Goal: Task Accomplishment & Management: Manage account settings

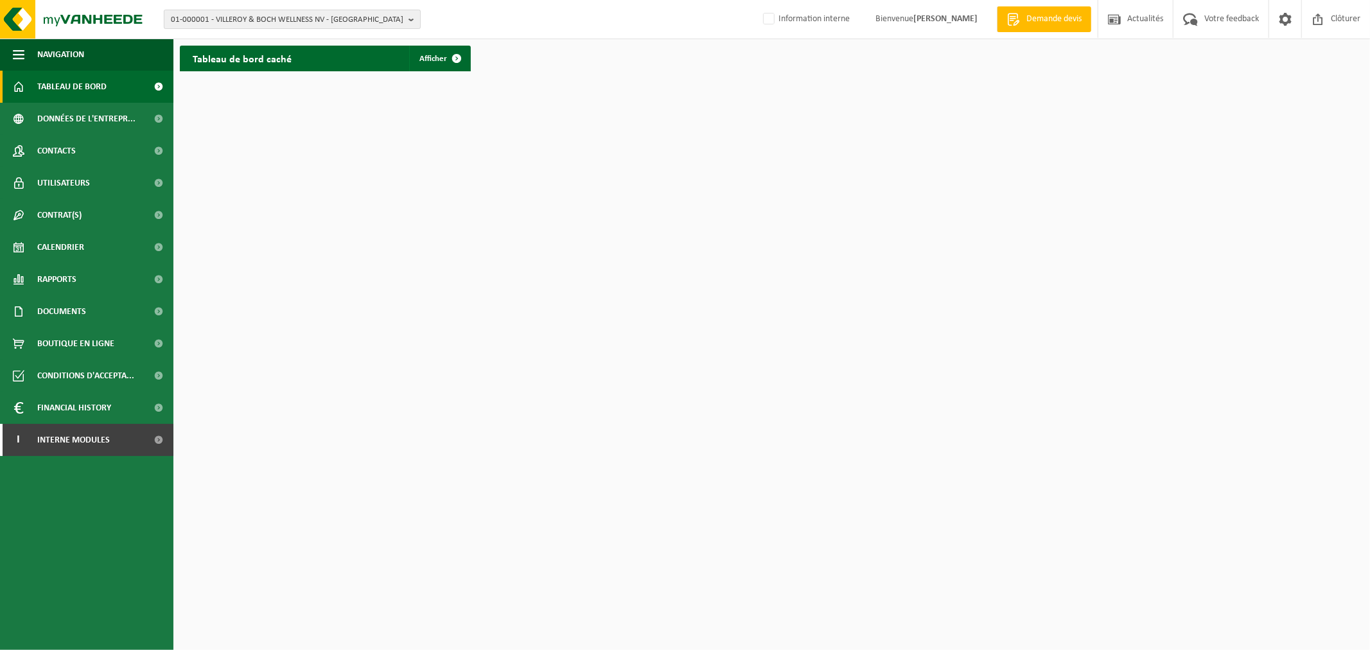
click at [271, 22] on span "01-000001 - VILLEROY & BOCH WELLNESS NV - ROESELARE" at bounding box center [287, 19] width 233 height 19
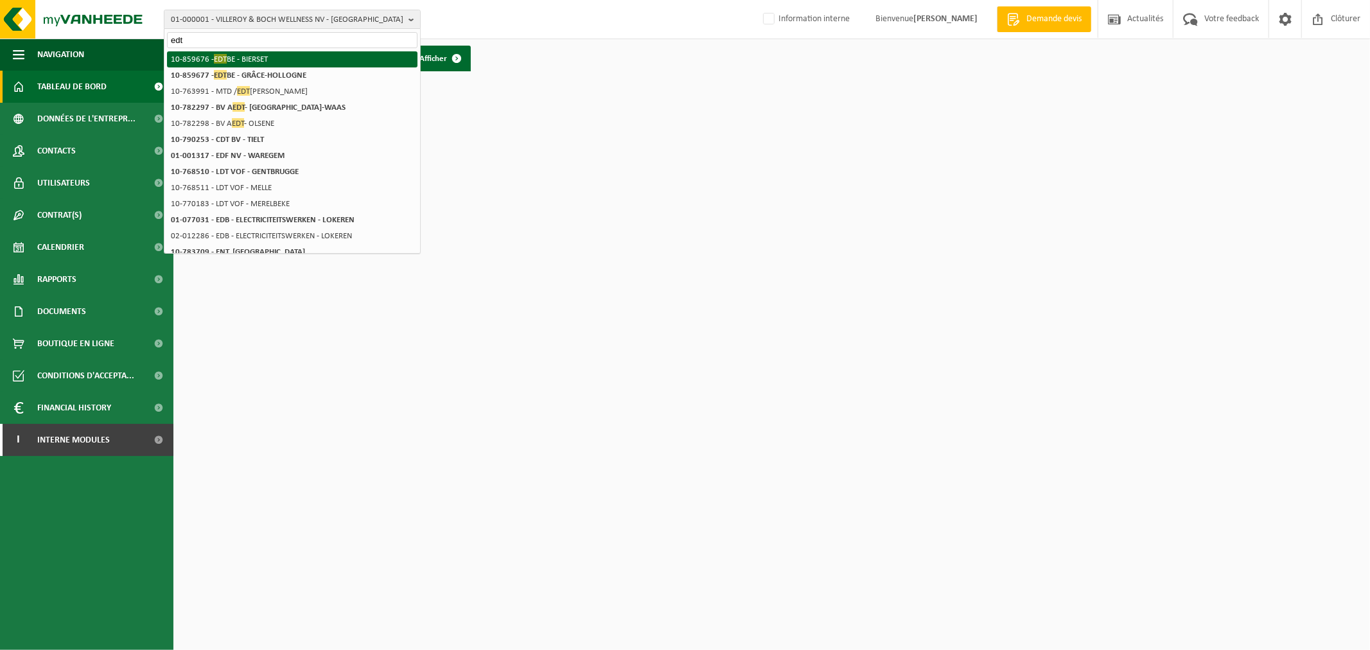
type input "edt"
click at [271, 53] on li "10-859676 - EDT BE - BIERSET" at bounding box center [292, 59] width 251 height 16
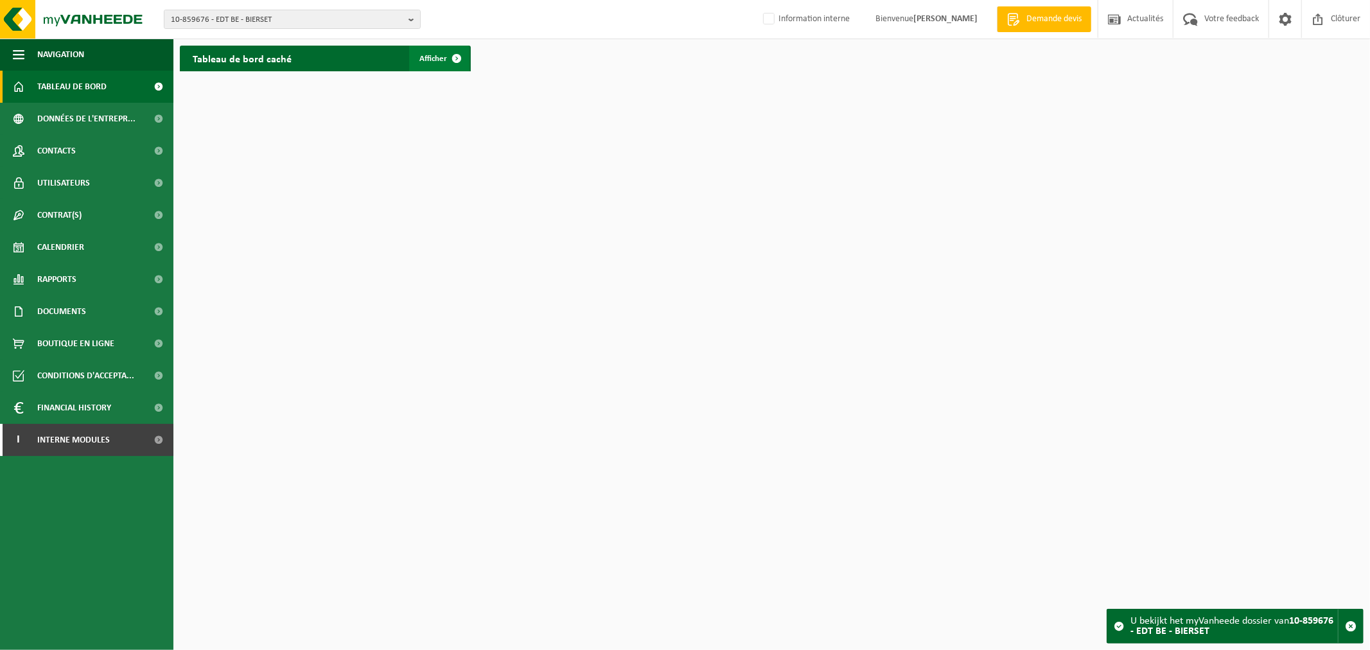
click at [427, 55] on span "Afficher" at bounding box center [434, 59] width 28 height 8
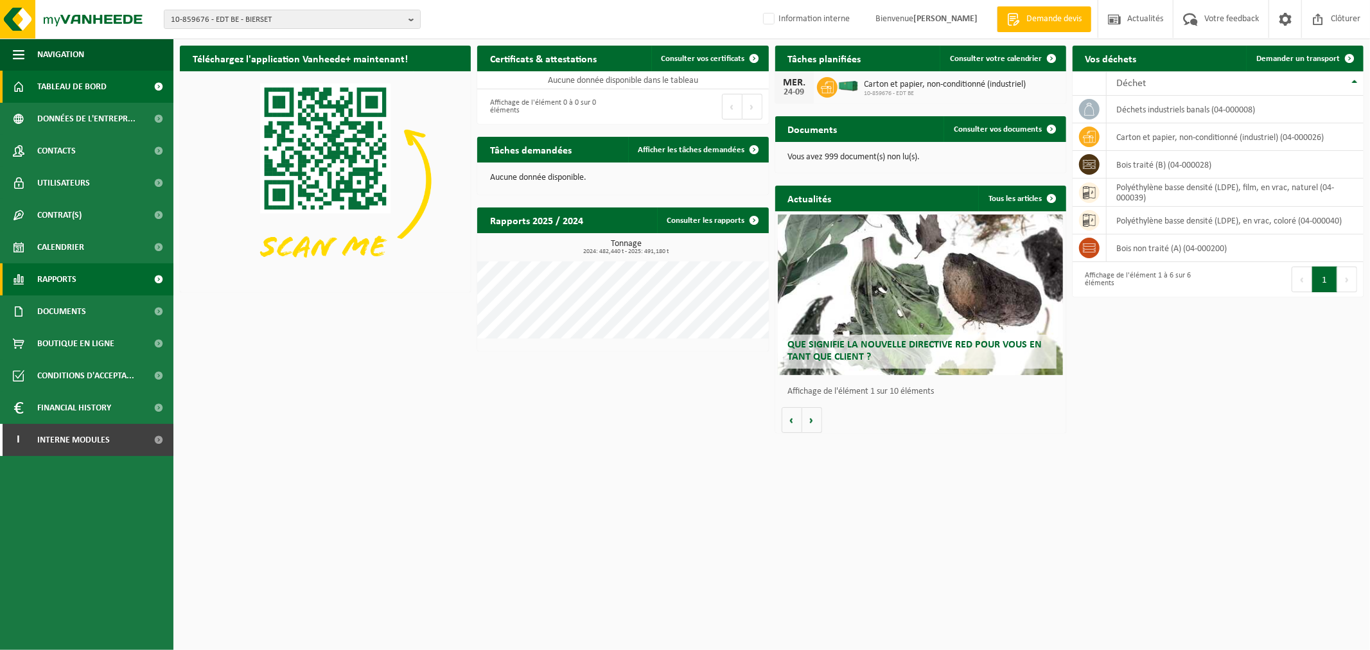
click at [87, 281] on link "Rapports" at bounding box center [86, 279] width 173 height 32
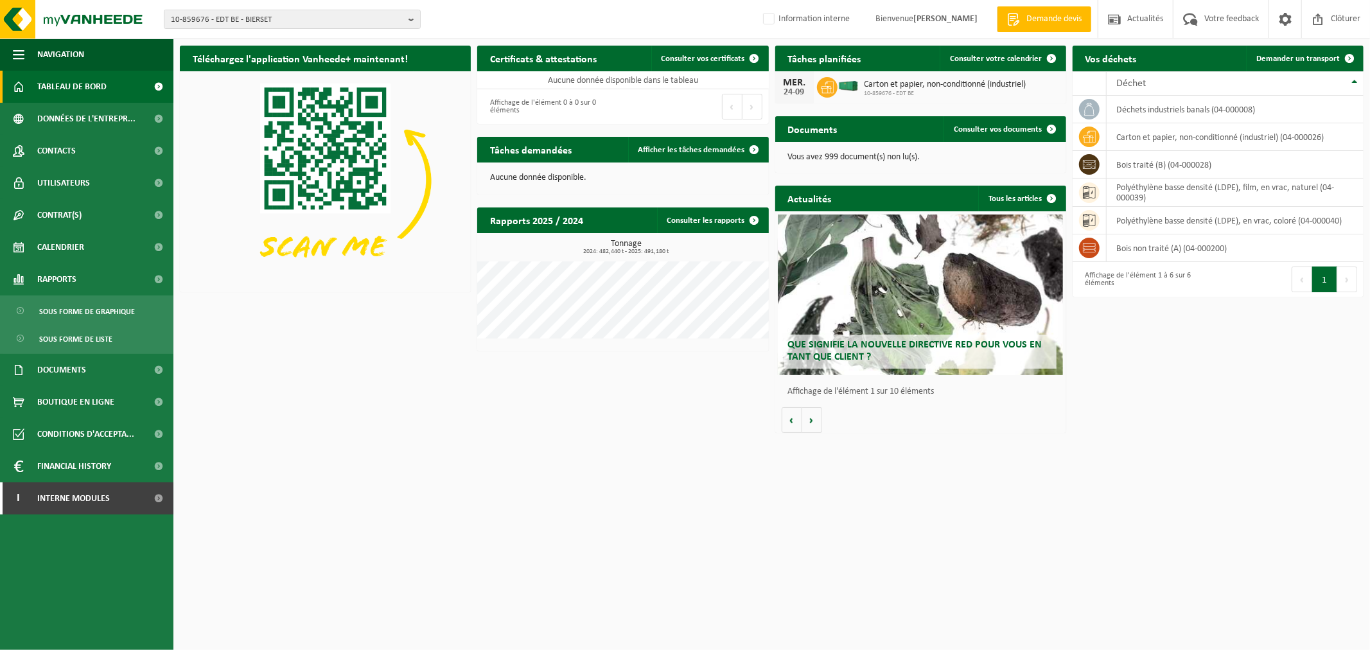
click at [87, 324] on ul "Sous forme de graphique Sous forme de liste" at bounding box center [86, 325] width 173 height 58
click at [92, 308] on span "Sous forme de graphique" at bounding box center [87, 311] width 96 height 24
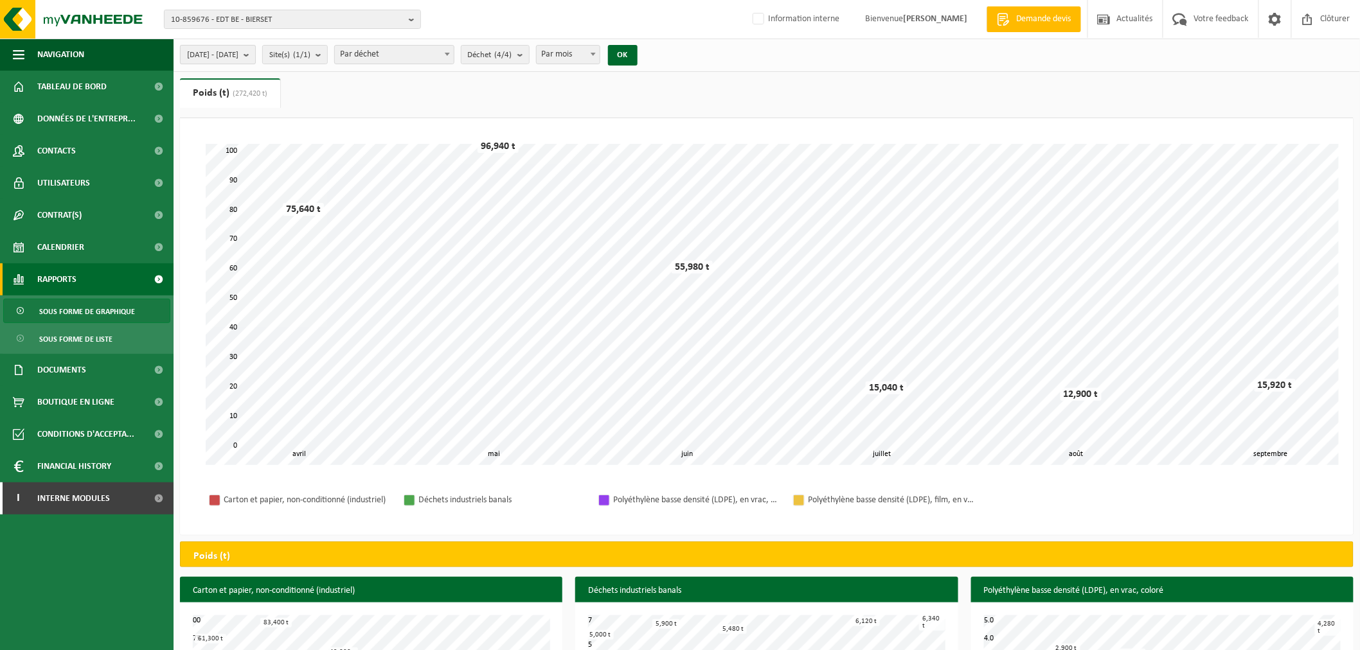
click at [238, 57] on span "[DATE] - [DATE]" at bounding box center [212, 55] width 51 height 19
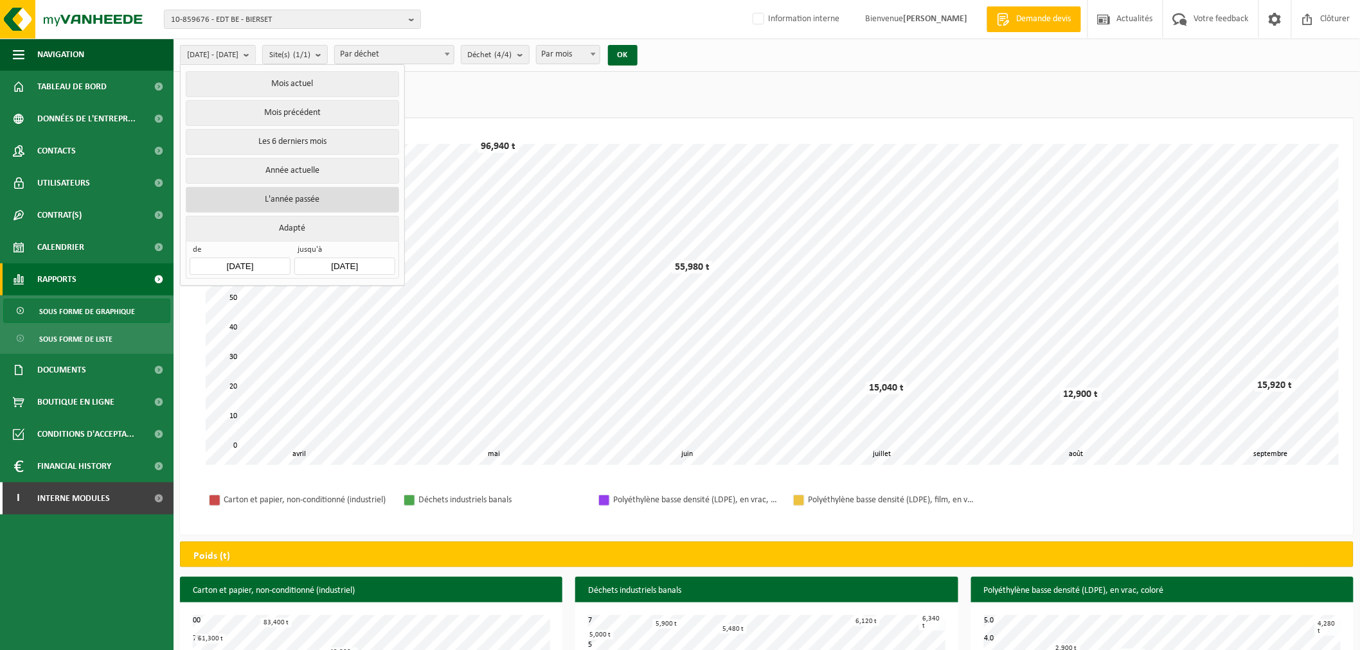
click at [306, 196] on button "L'année passée" at bounding box center [292, 200] width 213 height 26
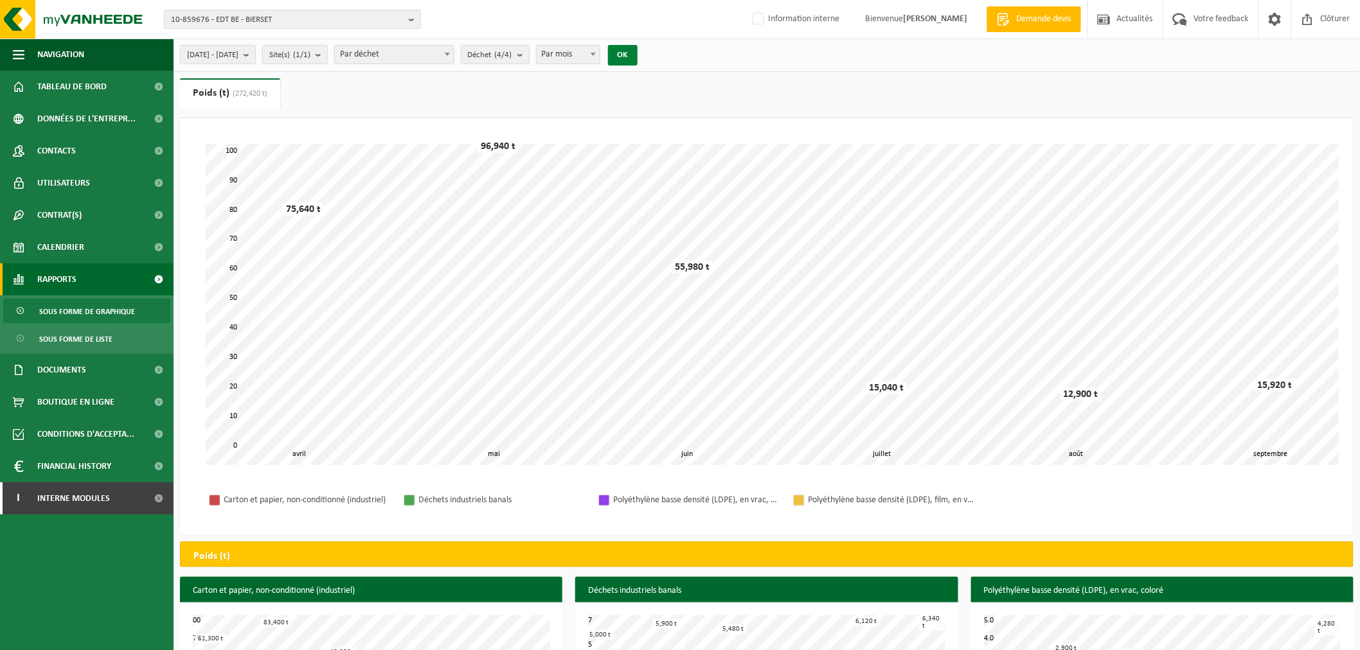
click at [637, 55] on button "OK" at bounding box center [623, 55] width 30 height 21
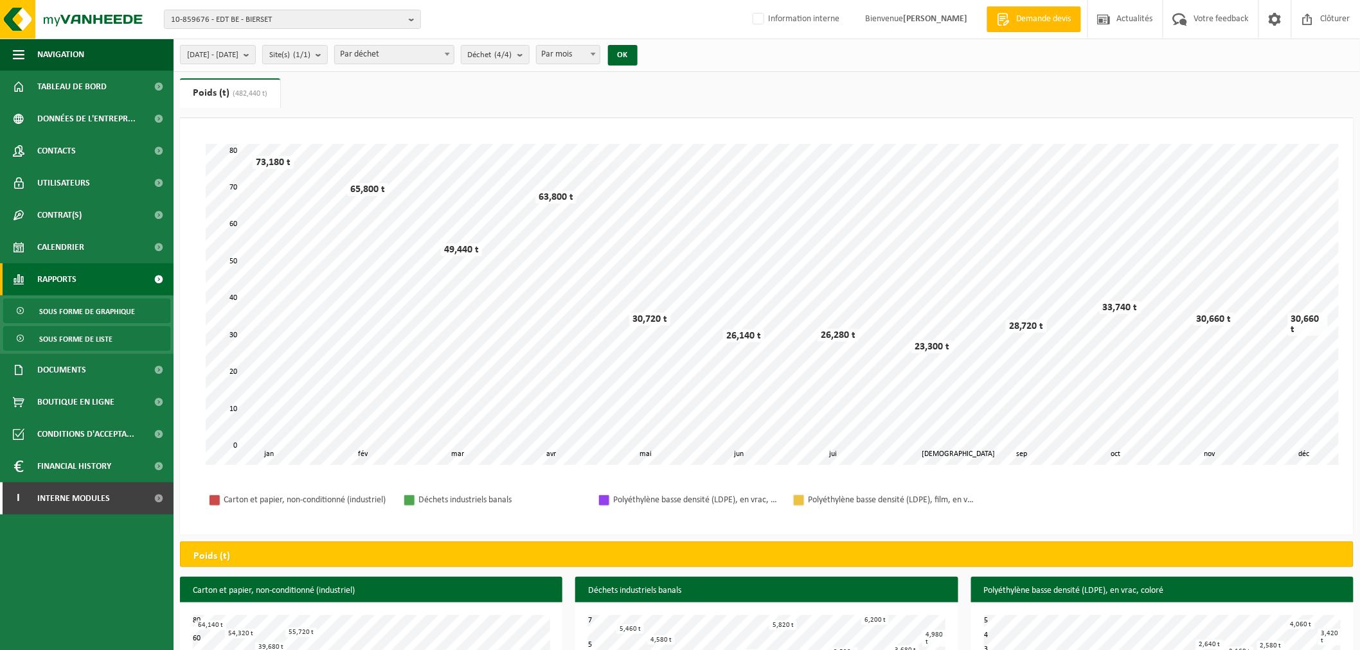
click at [84, 335] on span "Sous forme de liste" at bounding box center [75, 339] width 73 height 24
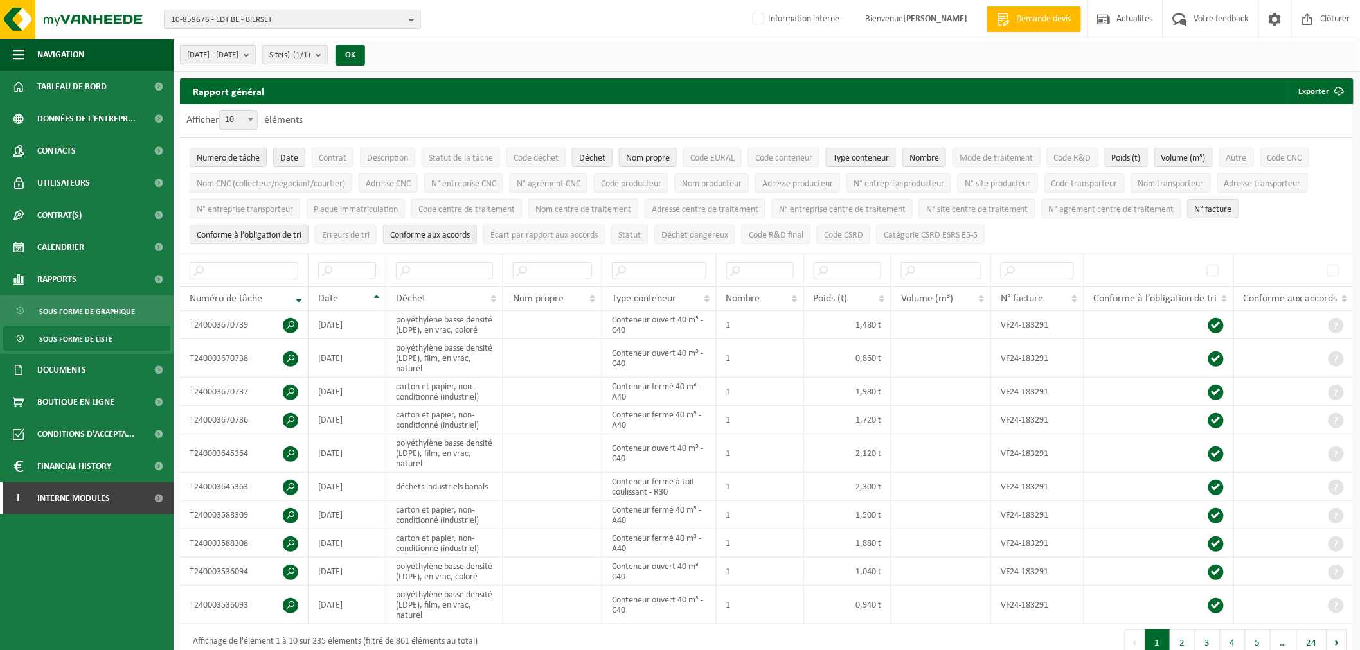
click at [238, 53] on span "[DATE] - [DATE]" at bounding box center [212, 55] width 51 height 19
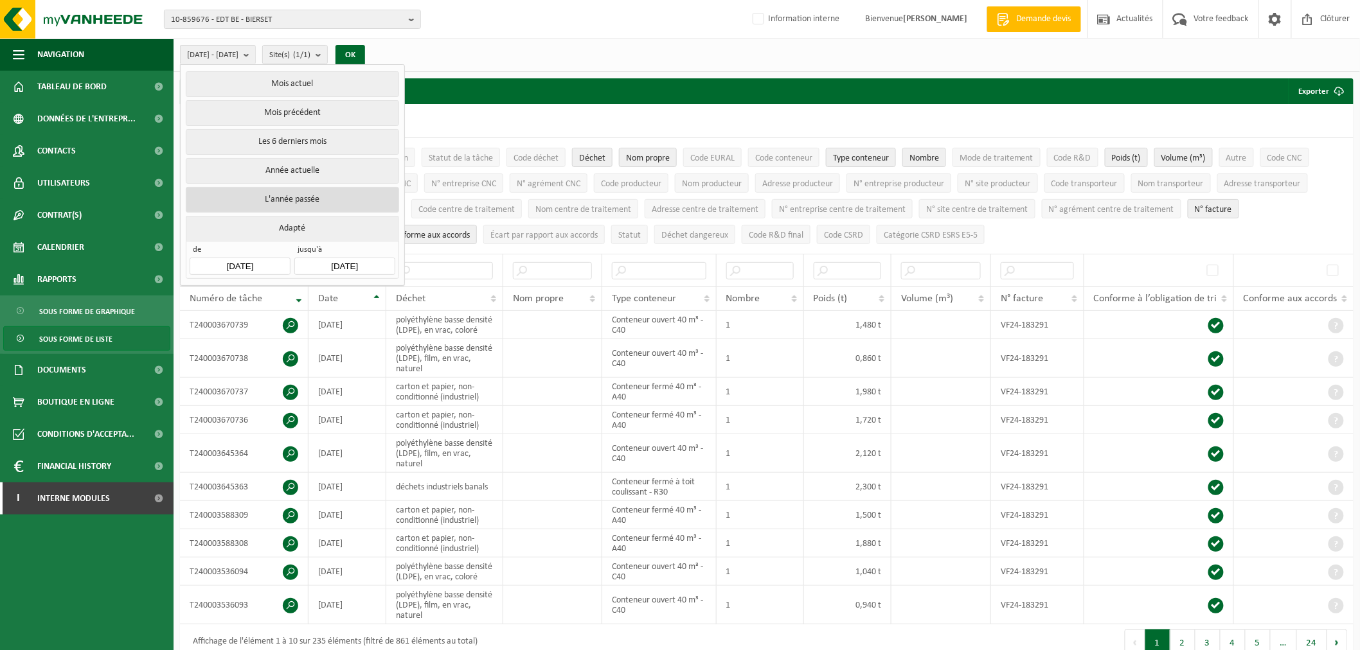
click at [297, 189] on button "L'année passée" at bounding box center [292, 200] width 213 height 26
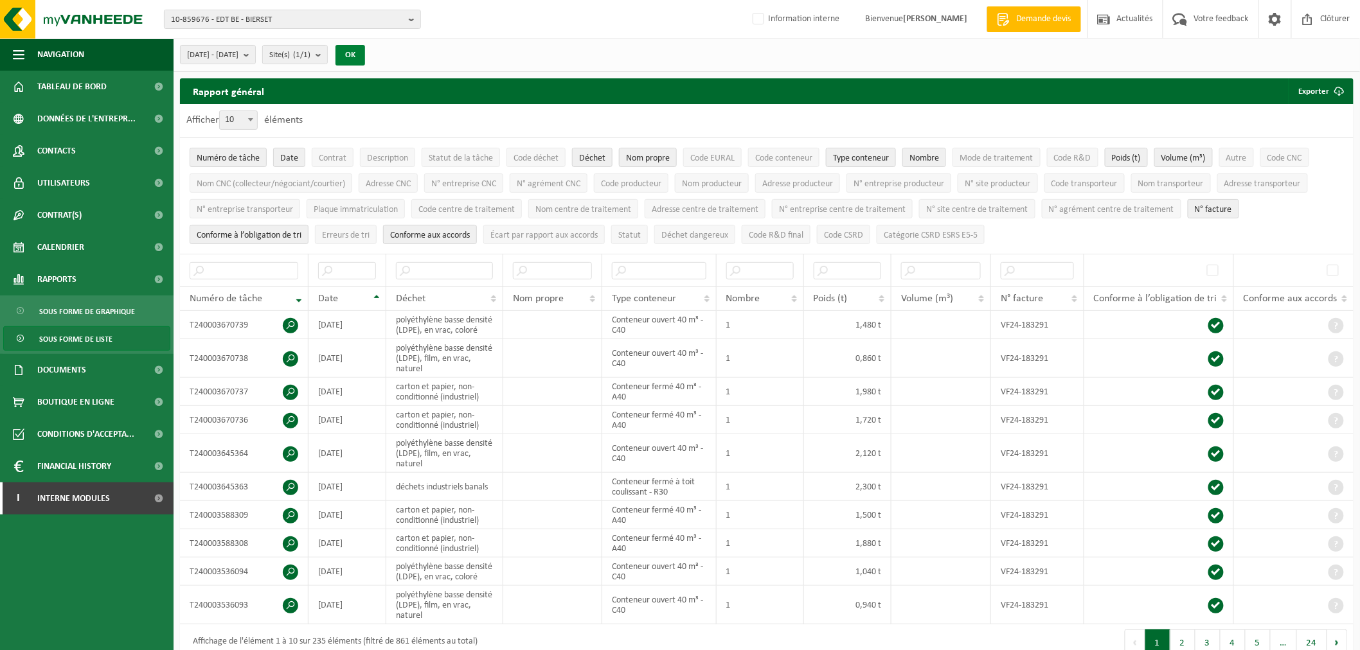
click at [365, 56] on button "OK" at bounding box center [350, 55] width 30 height 21
click at [440, 271] on input "text" at bounding box center [445, 270] width 98 height 17
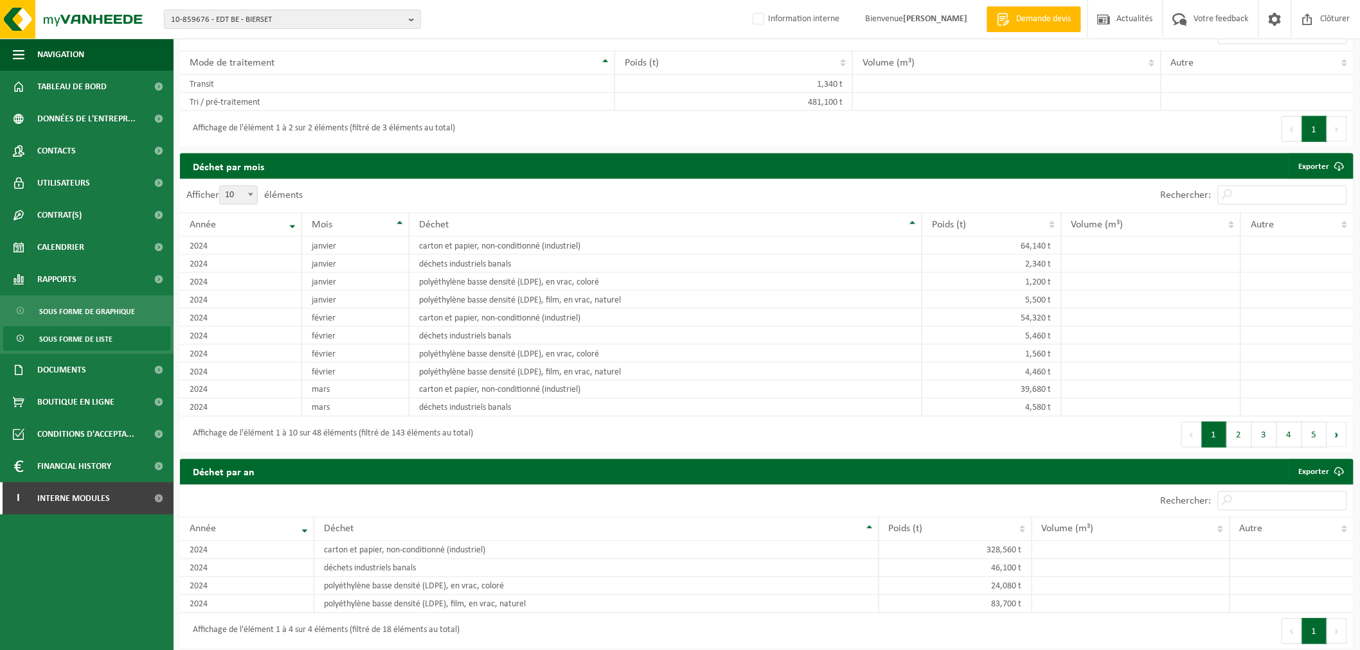
scroll to position [643, 0]
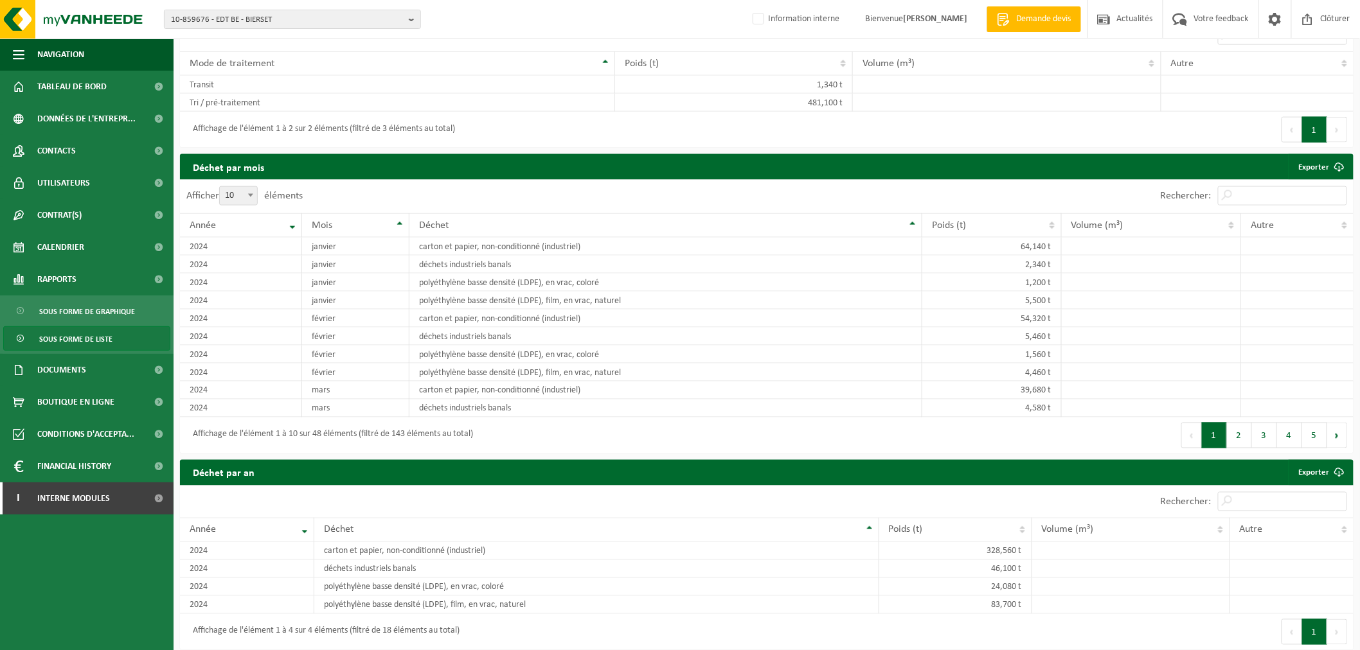
type input "carton"
click at [241, 199] on span "10" at bounding box center [238, 196] width 37 height 18
click at [241, 187] on select "10 25 50 100" at bounding box center [241, 186] width 39 height 1
select select "100"
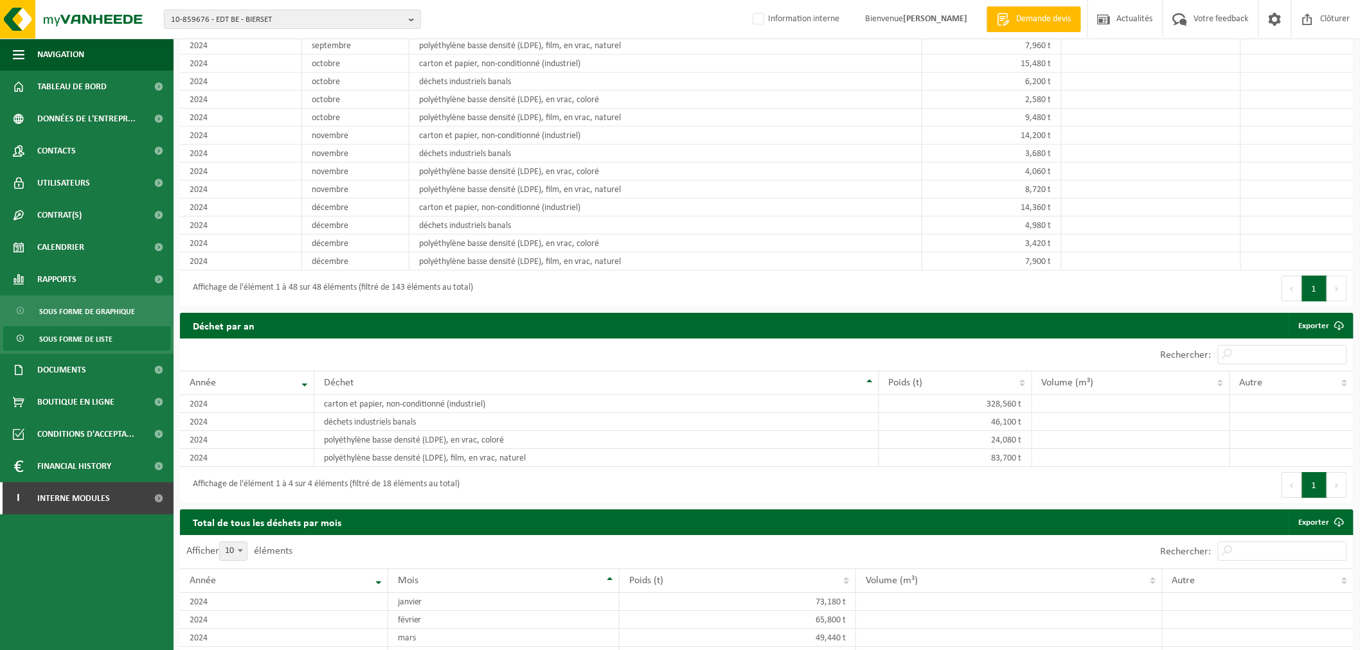
scroll to position [1499, 0]
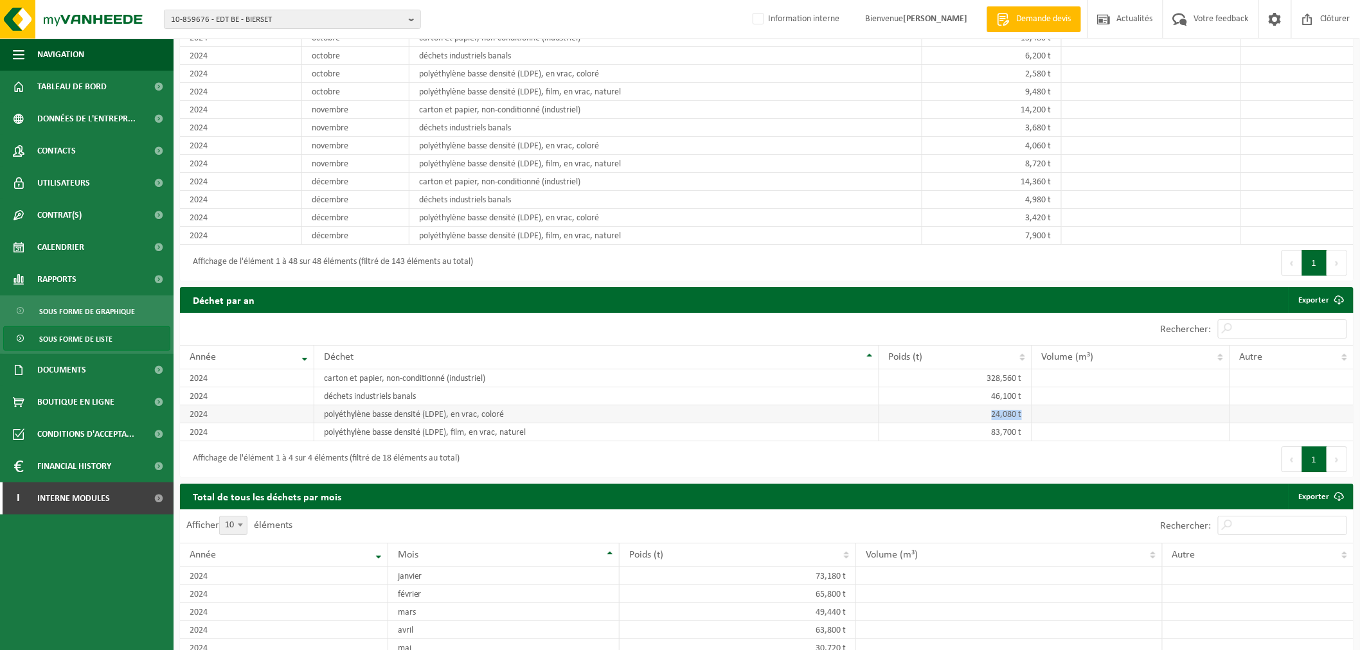
drag, startPoint x: 993, startPoint y: 418, endPoint x: 1026, endPoint y: 418, distance: 33.4
click at [1026, 418] on td "24,080 t" at bounding box center [955, 414] width 153 height 18
drag, startPoint x: 991, startPoint y: 435, endPoint x: 1014, endPoint y: 435, distance: 23.1
click at [1014, 435] on td "83,700 t" at bounding box center [955, 432] width 153 height 18
click at [1022, 448] on div "Premier Précédent 1 Suivant Dernier" at bounding box center [1060, 459] width 587 height 36
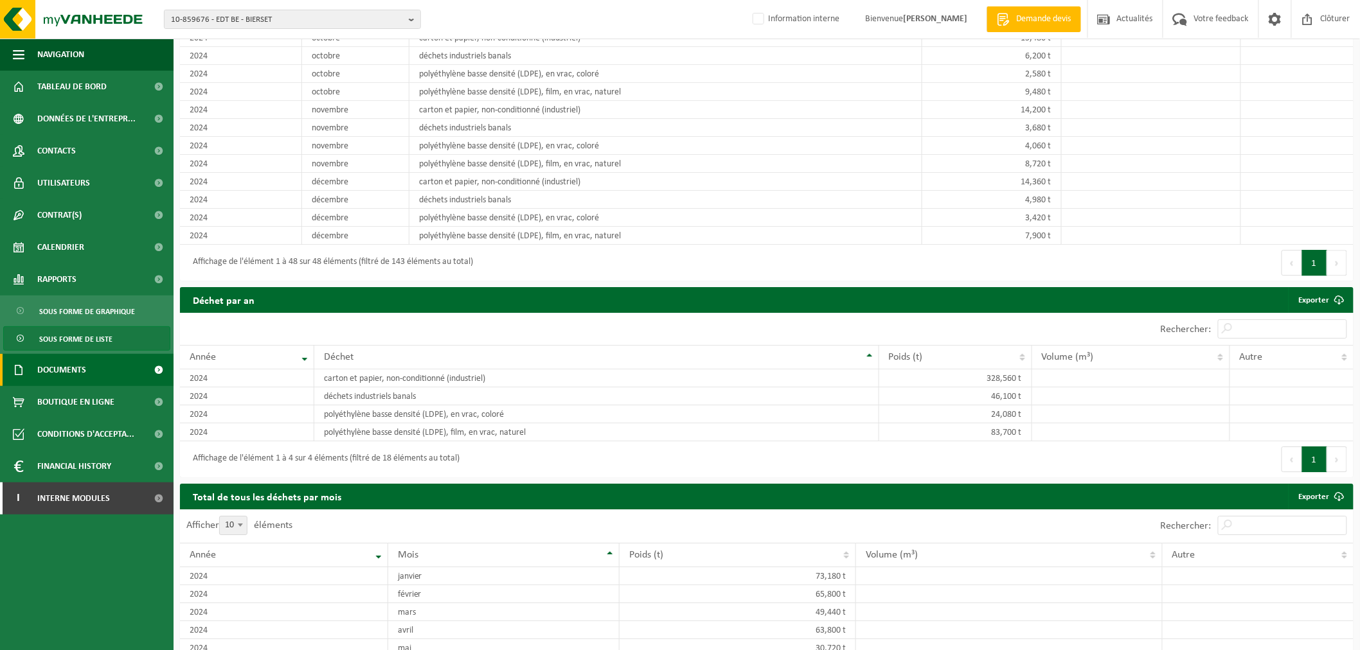
click at [47, 377] on span "Documents" at bounding box center [61, 370] width 49 height 32
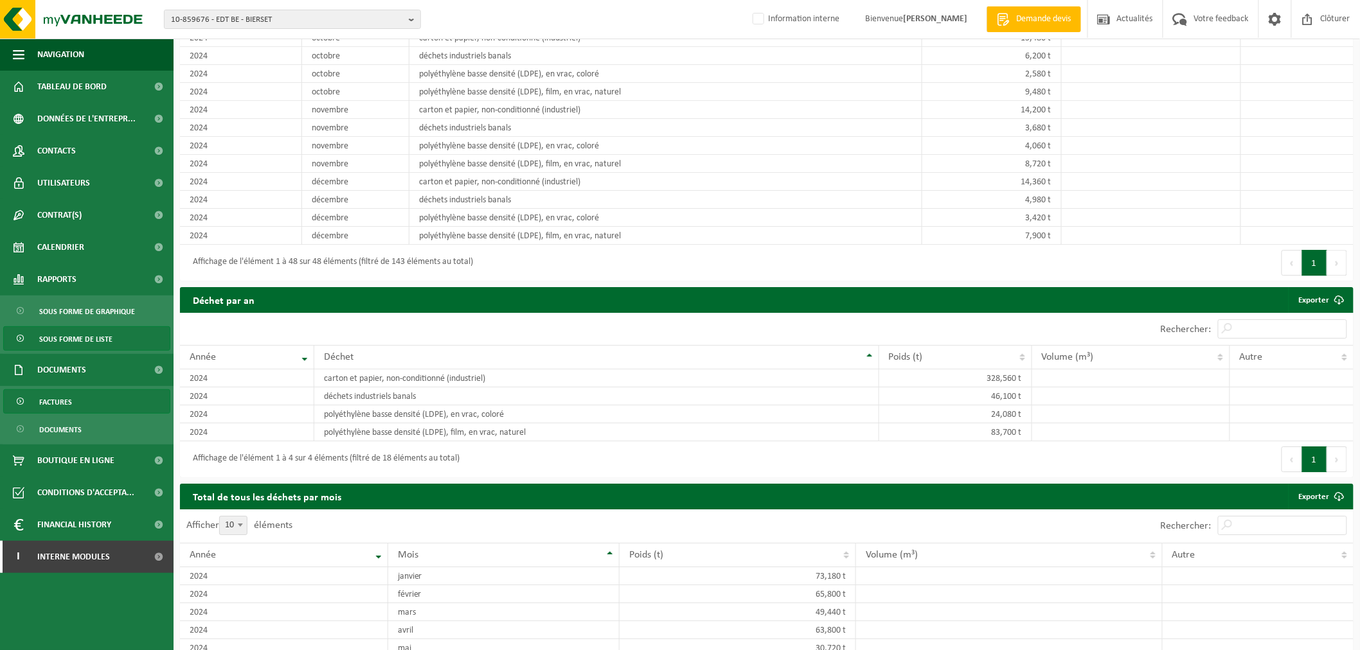
click at [105, 404] on link "Factures" at bounding box center [86, 401] width 167 height 24
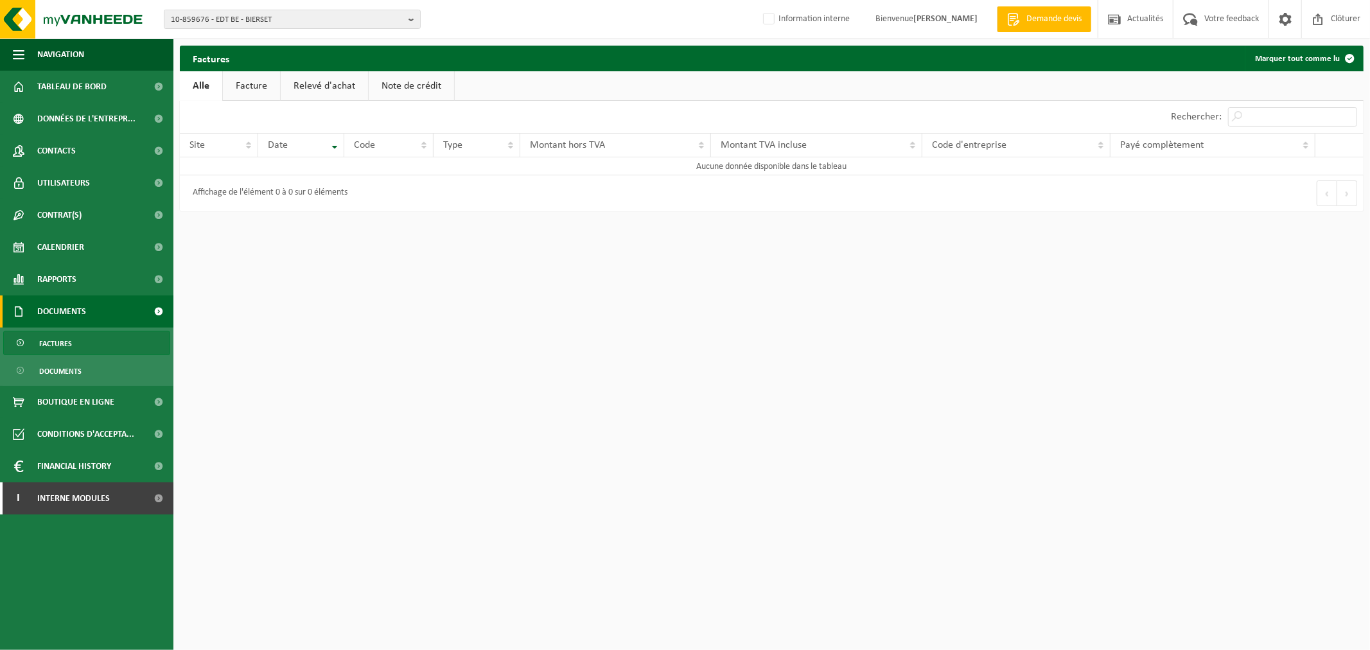
click at [253, 79] on link "Facture" at bounding box center [251, 86] width 57 height 30
click at [258, 22] on span "10-859676 - EDT BE - BIERSET" at bounding box center [287, 19] width 233 height 19
click at [261, 58] on strong "10-859677 - EDT BE - GRÂCE-HOLLOGNE" at bounding box center [240, 59] width 139 height 8
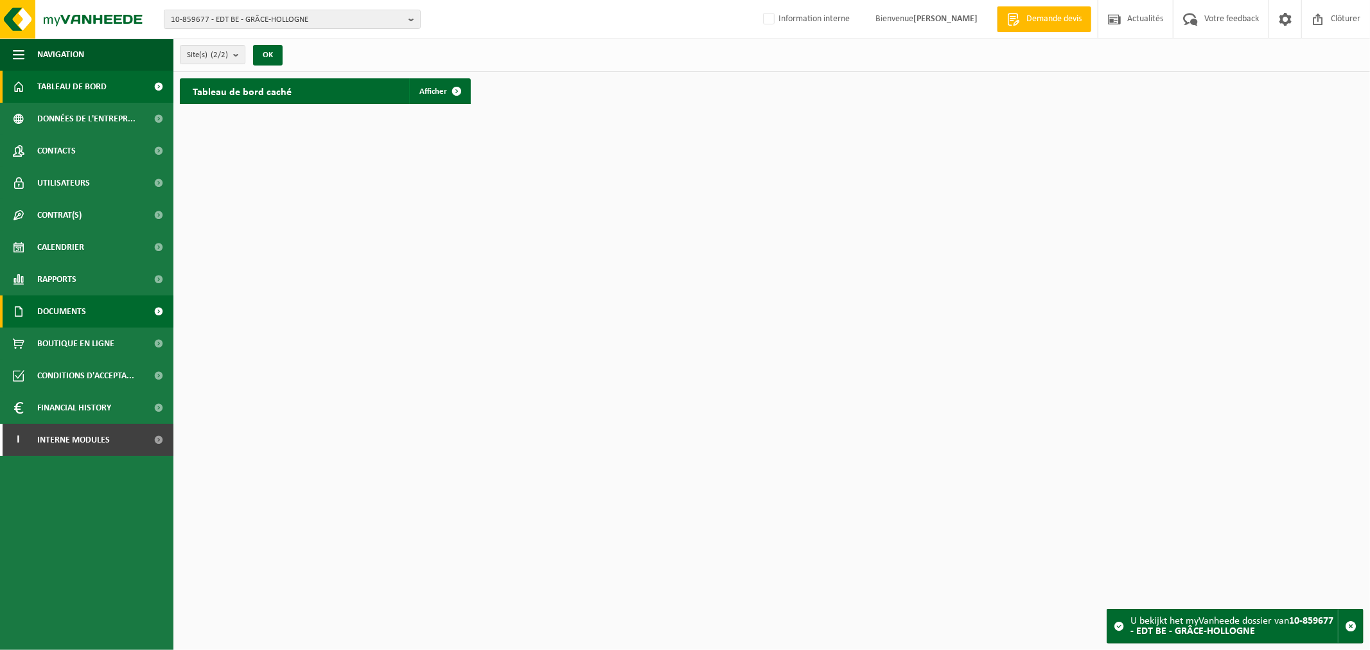
click at [98, 303] on link "Documents" at bounding box center [86, 312] width 173 height 32
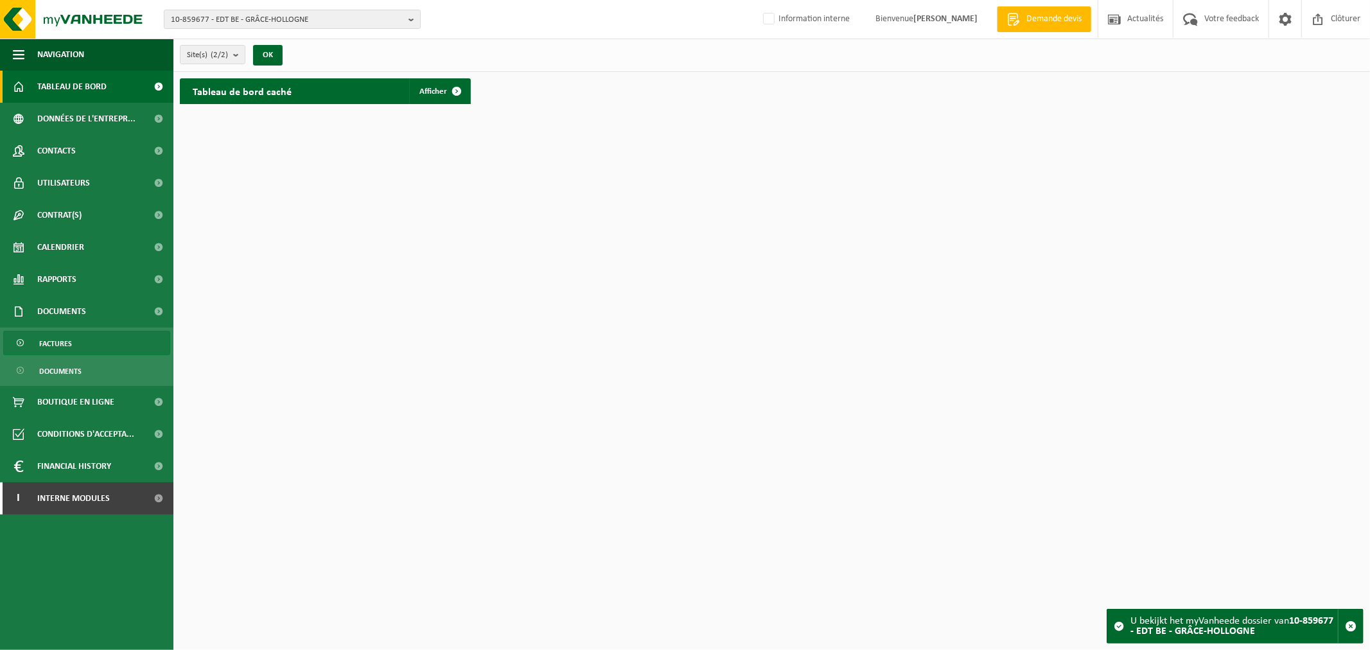
click at [93, 348] on link "Factures" at bounding box center [86, 343] width 167 height 24
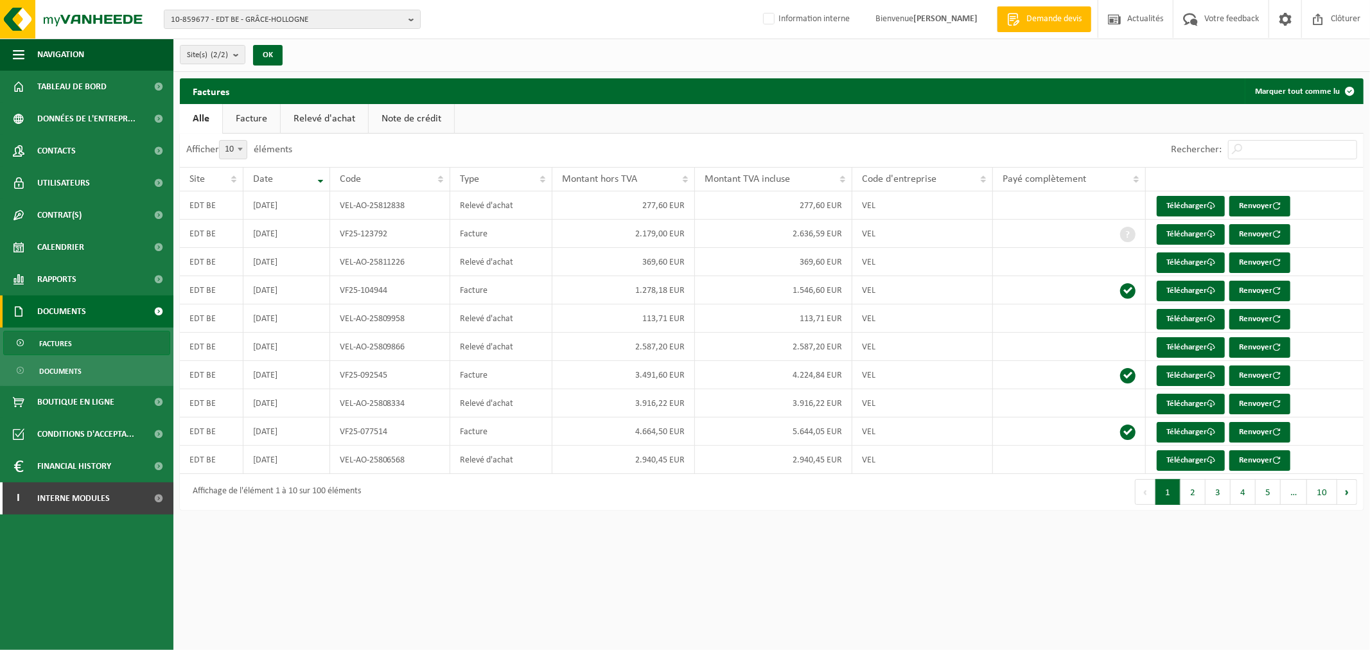
click at [233, 150] on span "10" at bounding box center [233, 150] width 27 height 18
click at [233, 141] on select "10 25 50 100" at bounding box center [241, 140] width 39 height 1
select select "100"
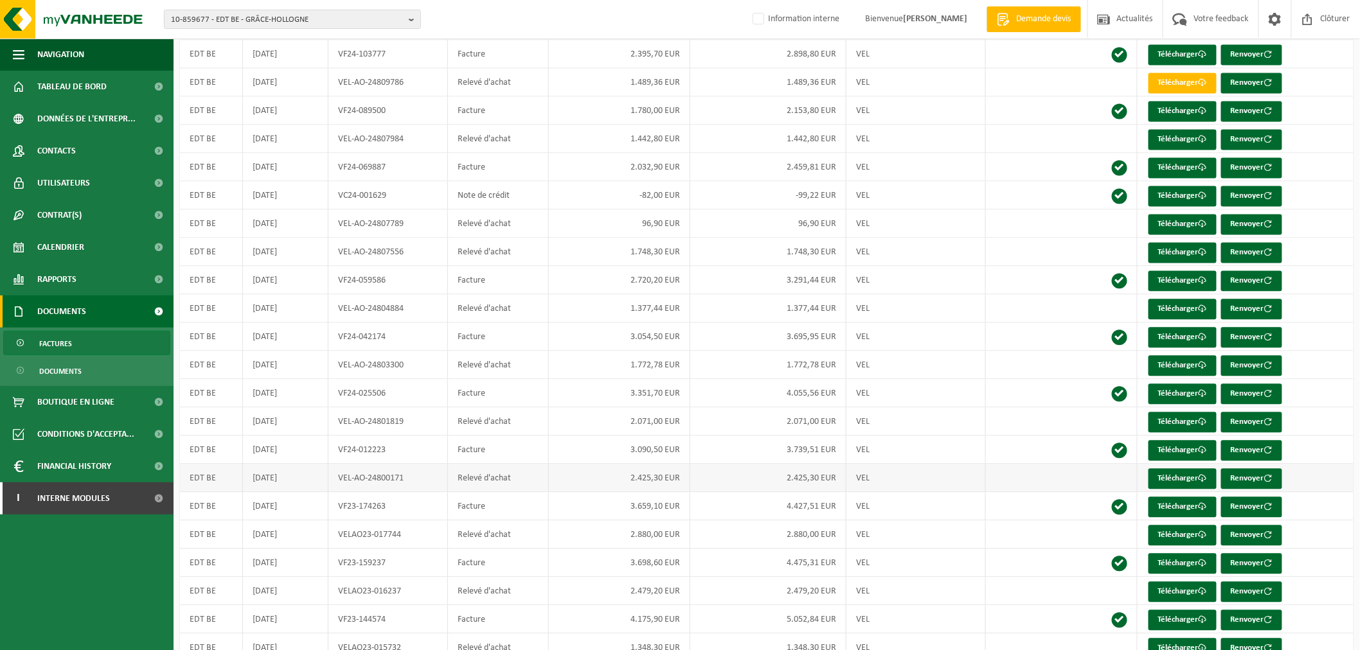
scroll to position [928, 0]
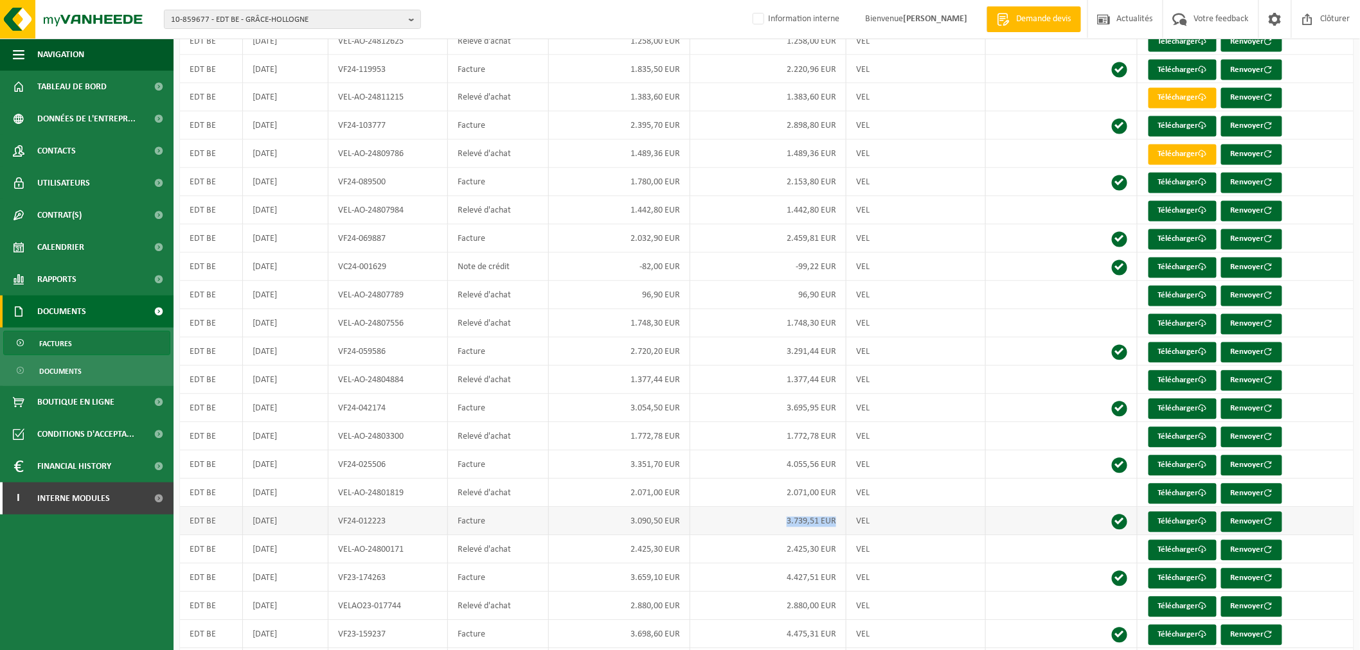
drag, startPoint x: 838, startPoint y: 522, endPoint x: 782, endPoint y: 522, distance: 55.9
click at [782, 522] on td "3.739,51 EUR" at bounding box center [768, 522] width 156 height 28
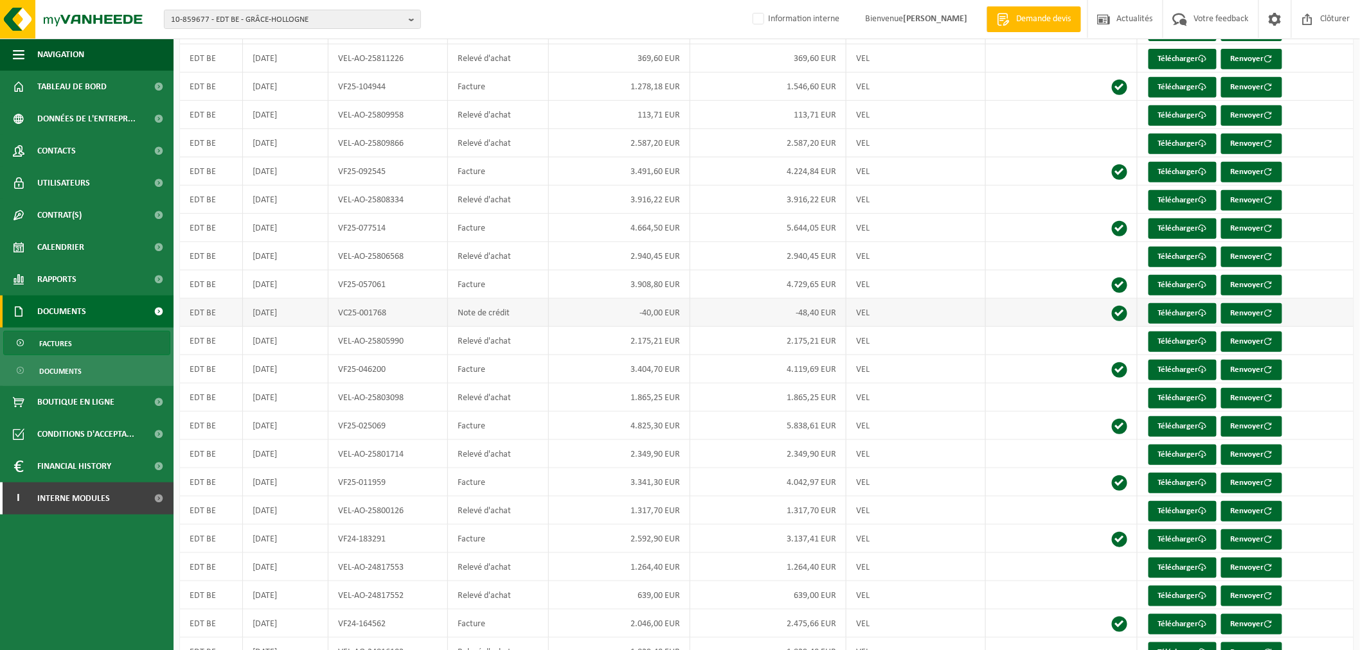
scroll to position [0, 0]
